Goal: Task Accomplishment & Management: Use online tool/utility

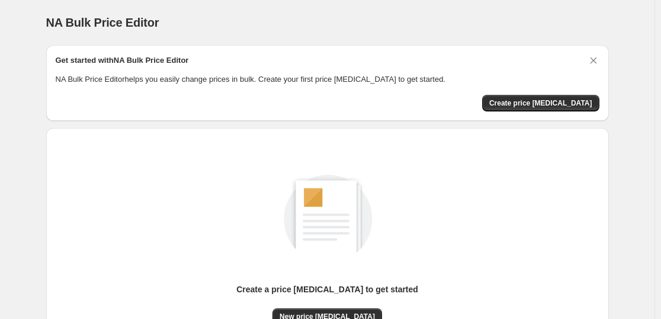
scroll to position [125, 0]
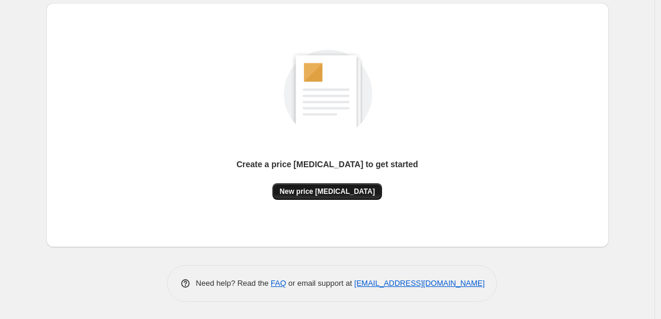
click at [341, 187] on span "New price [MEDICAL_DATA]" at bounding box center [327, 191] width 95 height 9
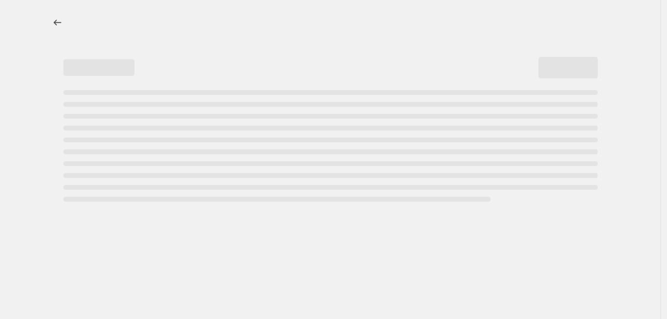
select select "percentage"
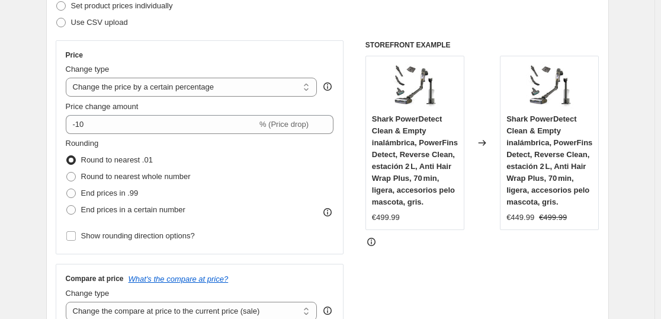
scroll to position [172, 0]
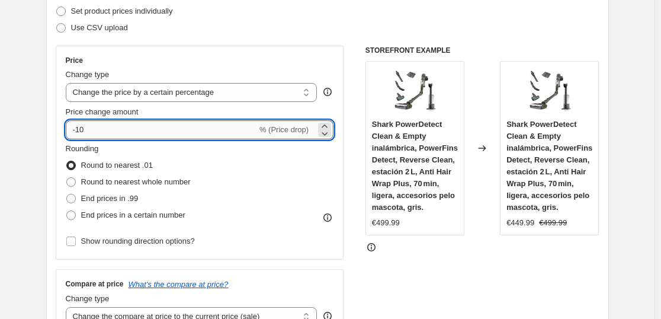
click at [206, 130] on input "-10" at bounding box center [161, 129] width 191 height 19
type input "-1"
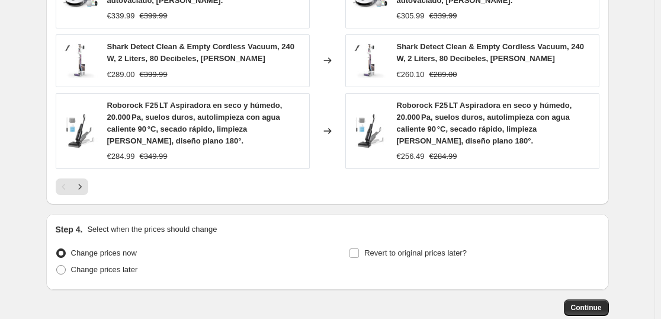
scroll to position [968, 0]
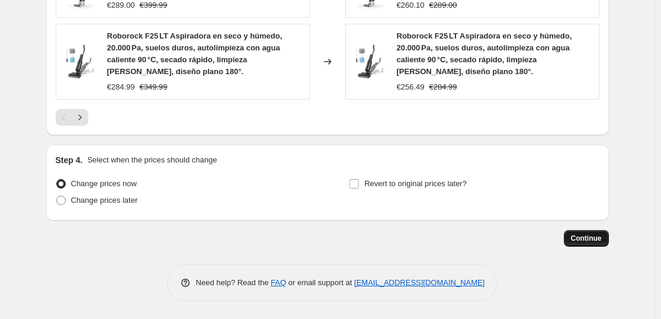
type input "-36"
click at [595, 236] on span "Continue" at bounding box center [586, 237] width 31 height 9
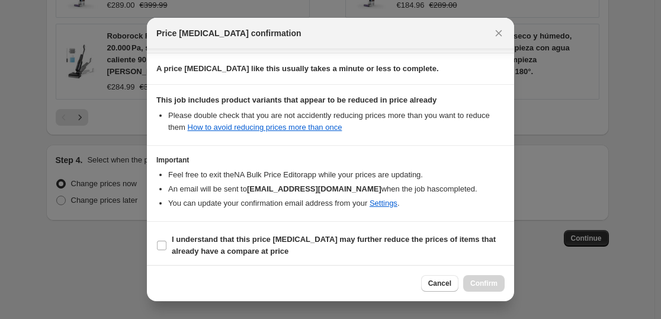
scroll to position [180, 0]
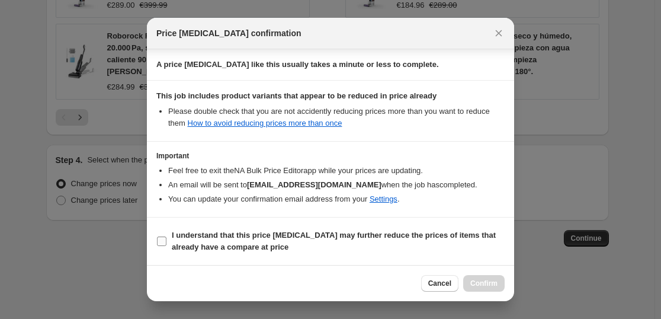
click at [259, 235] on b "I understand that this price [MEDICAL_DATA] may further reduce the prices of it…" at bounding box center [334, 240] width 324 height 21
click at [383, 241] on span "I understand that this price [MEDICAL_DATA] may further reduce the prices of it…" at bounding box center [338, 241] width 333 height 24
click at [166, 241] on input "I understand that this price [MEDICAL_DATA] may further reduce the prices of it…" at bounding box center [161, 240] width 9 height 9
checkbox input "true"
click at [482, 279] on button "Confirm" at bounding box center [483, 283] width 41 height 17
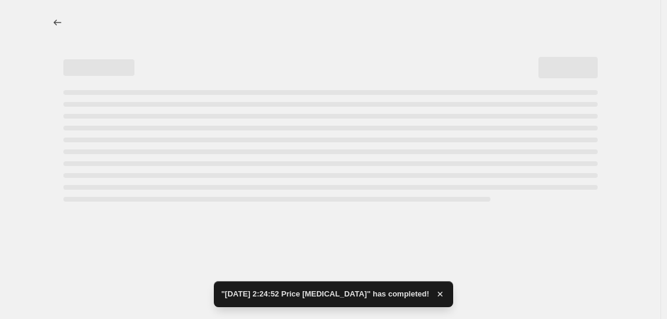
select select "percentage"
